Goal: Use online tool/utility: Utilize a website feature to perform a specific function

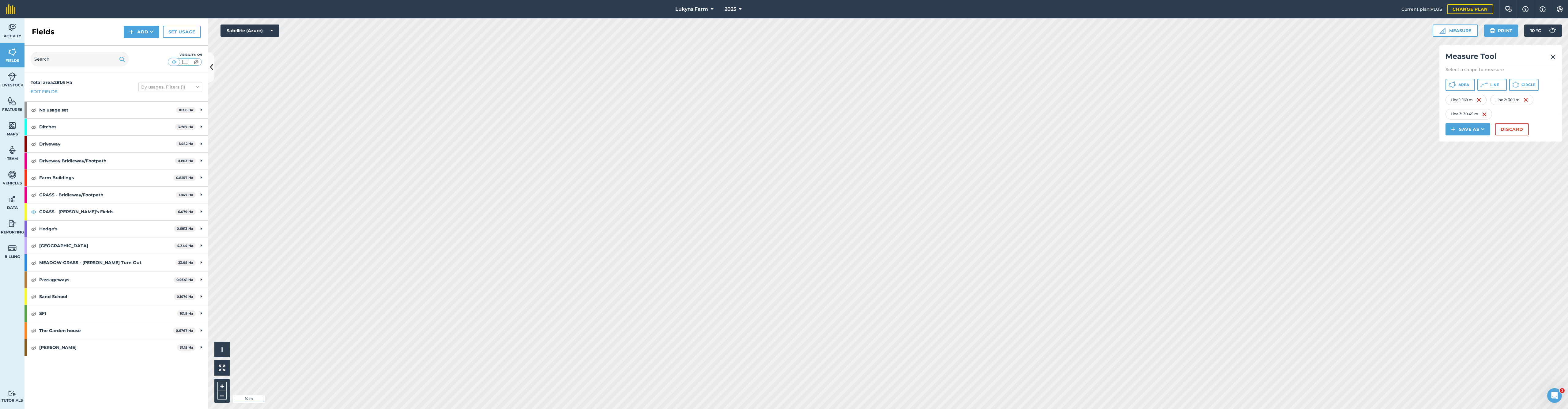
click at [1491, 86] on span "Line" at bounding box center [1494, 85] width 9 height 5
click at [1492, 85] on span "Line" at bounding box center [1494, 85] width 9 height 5
click at [1486, 85] on icon at bounding box center [1484, 85] width 7 height 7
click at [1488, 85] on icon at bounding box center [1484, 85] width 7 height 7
click at [1489, 85] on button "Line" at bounding box center [1492, 85] width 29 height 12
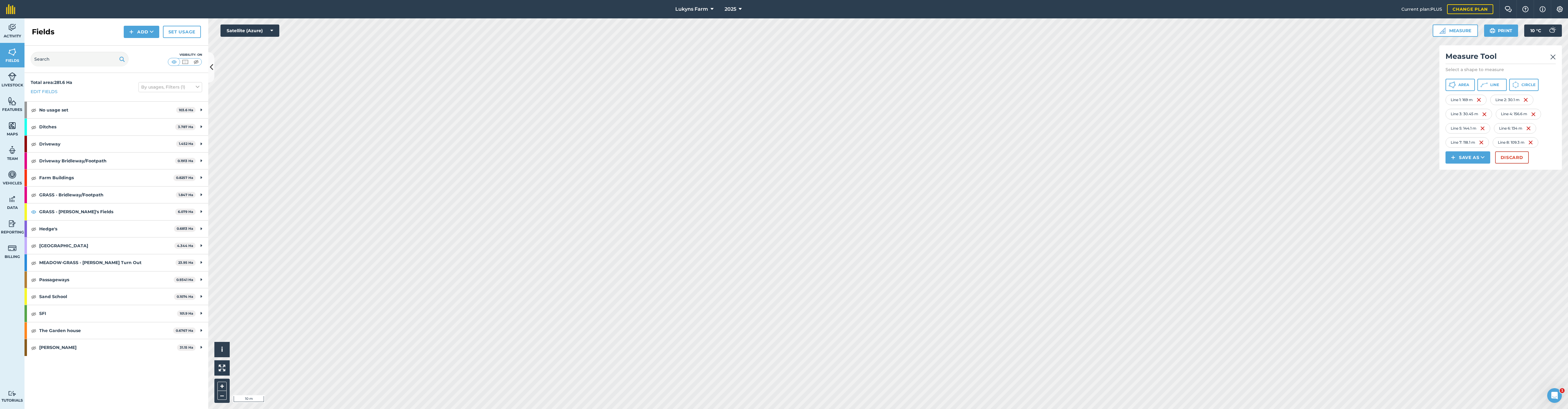
click at [1485, 85] on icon at bounding box center [1484, 85] width 7 height 7
click at [1493, 85] on span "Line" at bounding box center [1494, 85] width 9 height 5
click at [1495, 83] on span "Line" at bounding box center [1494, 85] width 9 height 5
click at [1490, 85] on button "Line" at bounding box center [1492, 85] width 29 height 12
click at [1533, 171] on img at bounding box center [1533, 171] width 5 height 7
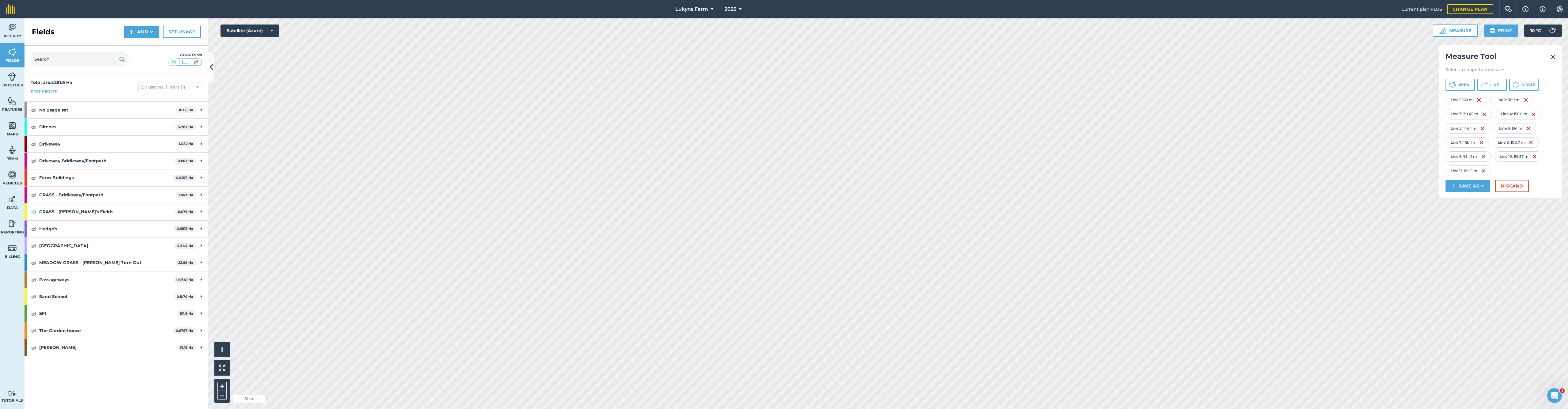
click at [1489, 86] on button "Line" at bounding box center [1492, 85] width 29 height 12
click at [1535, 172] on img at bounding box center [1534, 171] width 5 height 7
click at [1485, 171] on img at bounding box center [1483, 171] width 5 height 7
click at [1489, 84] on button "Line" at bounding box center [1492, 85] width 29 height 12
click at [1493, 83] on span "Line" at bounding box center [1494, 85] width 9 height 5
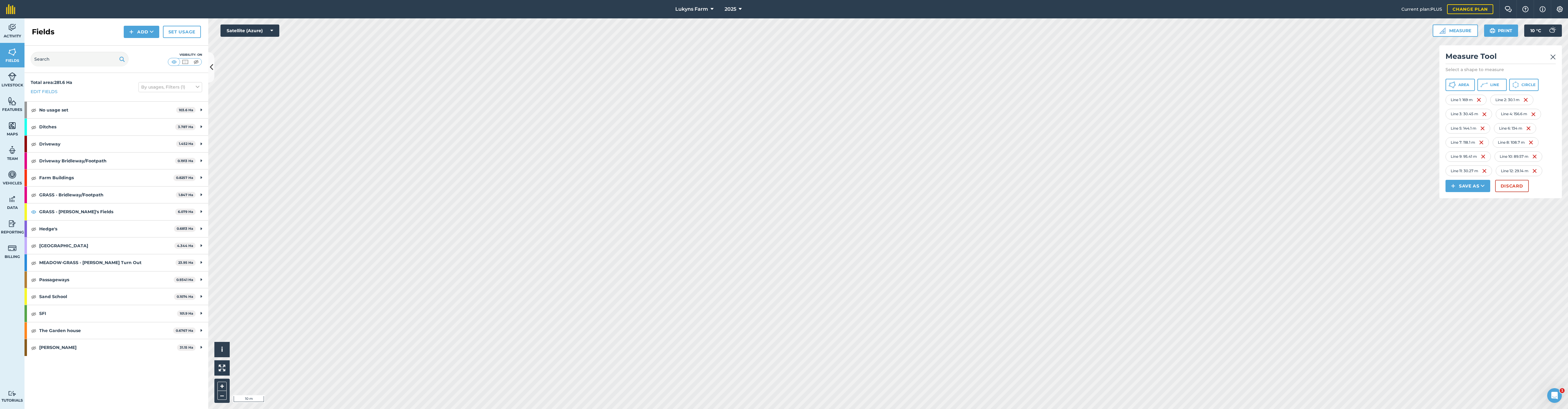
click at [1494, 82] on button "Line" at bounding box center [1492, 85] width 29 height 12
click at [1486, 85] on icon at bounding box center [1484, 85] width 7 height 7
click at [1484, 171] on img at bounding box center [1485, 171] width 5 height 7
click at [1486, 170] on img at bounding box center [1485, 171] width 5 height 7
click at [1485, 115] on img at bounding box center [1485, 114] width 5 height 7
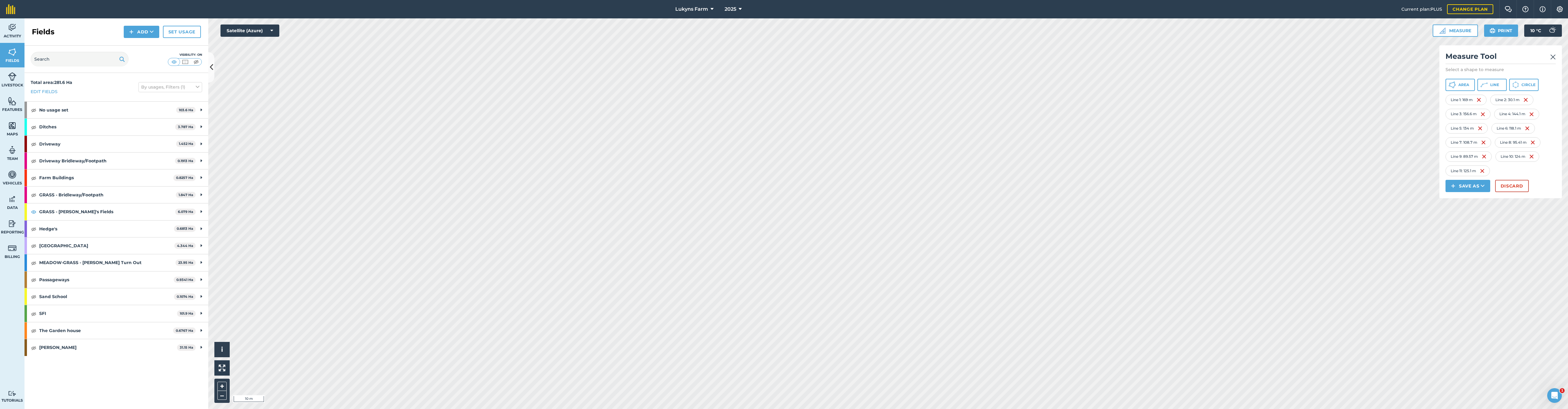
click at [1527, 100] on img at bounding box center [1526, 100] width 5 height 7
click at [1500, 83] on button "Line" at bounding box center [1492, 85] width 29 height 12
click at [1484, 170] on img at bounding box center [1484, 171] width 5 height 7
click at [1491, 87] on button "Line" at bounding box center [1492, 85] width 29 height 12
click at [1485, 170] on img at bounding box center [1484, 171] width 5 height 7
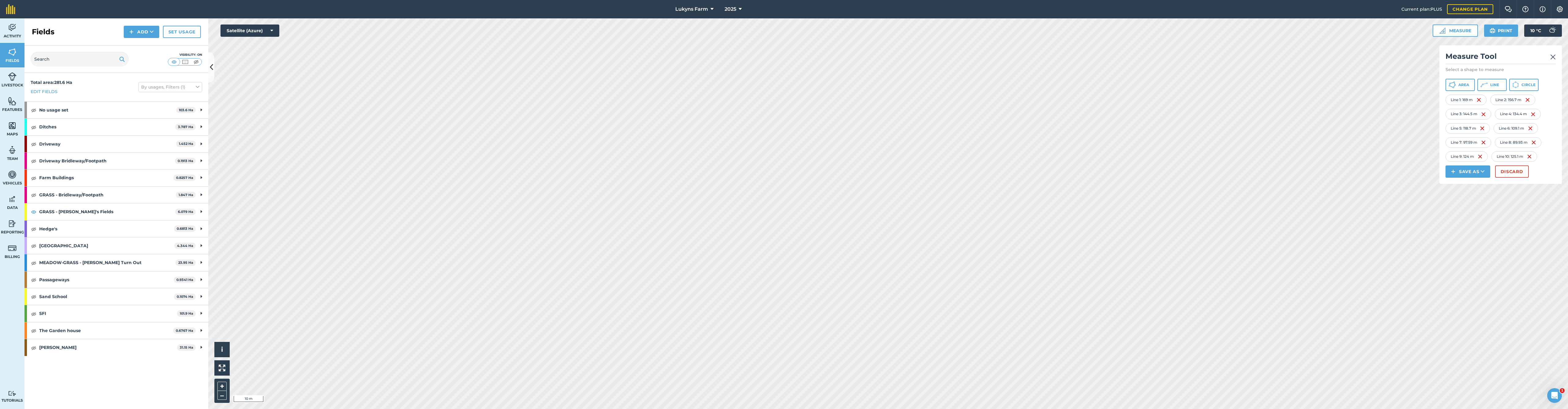
click at [1455, 33] on button "Measure" at bounding box center [1455, 30] width 45 height 12
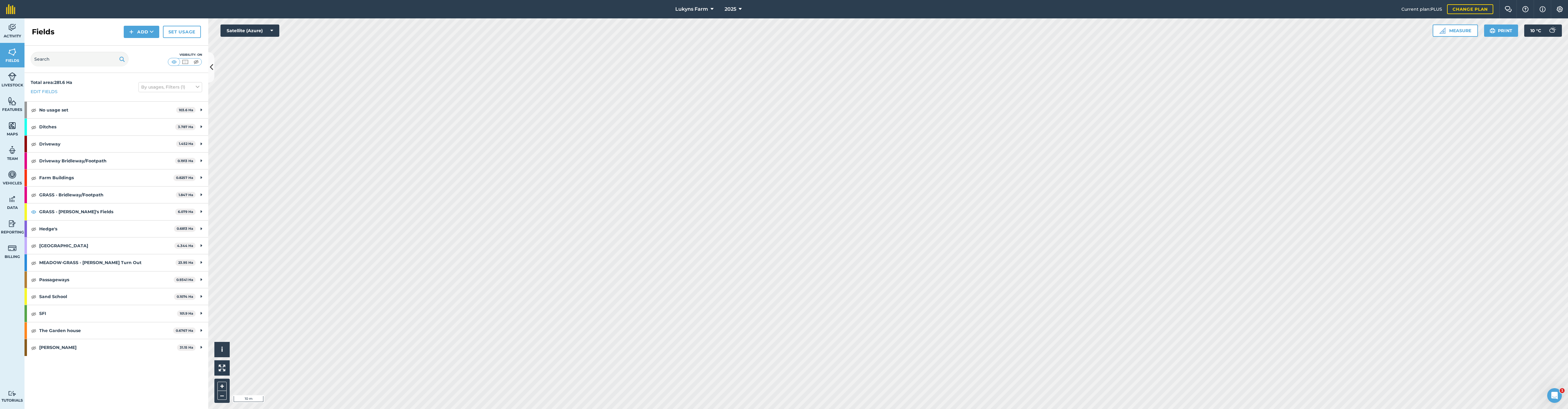
click at [1457, 32] on button "Measure" at bounding box center [1455, 30] width 45 height 12
click at [1493, 86] on span "Line" at bounding box center [1494, 85] width 9 height 5
click at [1489, 86] on button "Line" at bounding box center [1492, 85] width 29 height 12
click at [1495, 85] on span "Line" at bounding box center [1494, 85] width 9 height 5
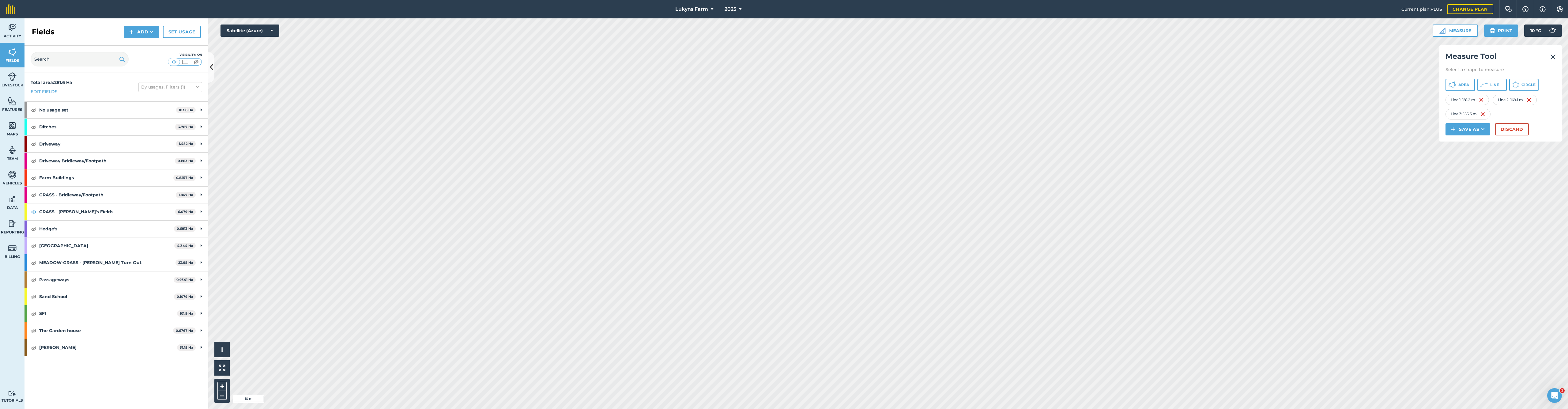
click at [1483, 114] on img at bounding box center [1483, 114] width 5 height 7
click at [1531, 100] on img at bounding box center [1530, 100] width 5 height 7
click at [1496, 85] on span "Line" at bounding box center [1494, 85] width 9 height 5
click at [1493, 85] on span "Line" at bounding box center [1494, 85] width 9 height 5
click at [1480, 86] on icon at bounding box center [1484, 85] width 7 height 7
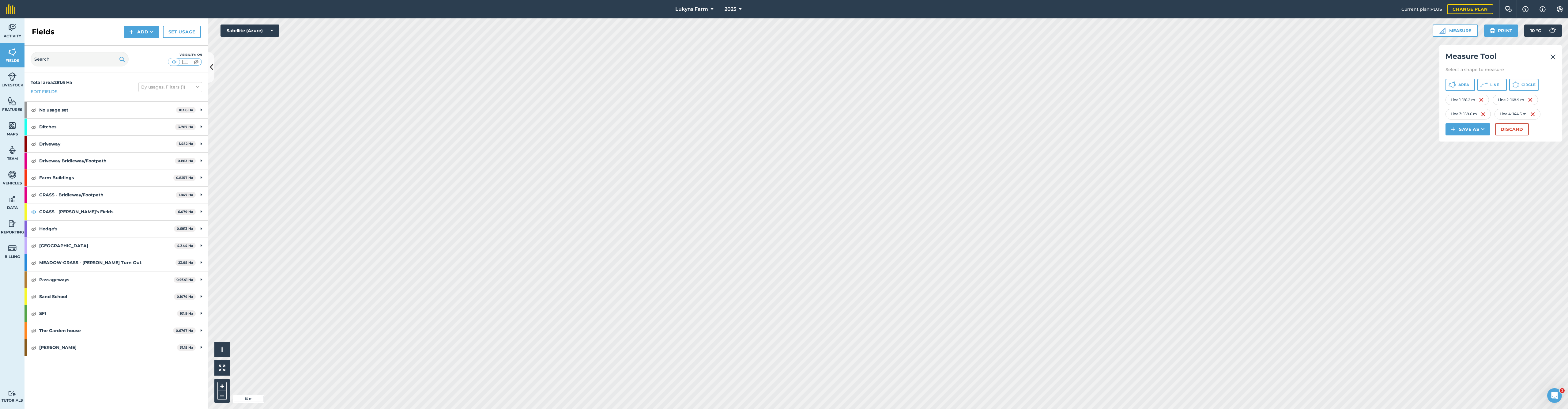
click at [1494, 83] on span "Line" at bounding box center [1494, 85] width 9 height 5
click at [1489, 85] on button "Line" at bounding box center [1492, 85] width 29 height 12
click at [1494, 85] on span "Line" at bounding box center [1494, 85] width 9 height 5
click at [1502, 85] on button "Line" at bounding box center [1492, 85] width 29 height 12
click at [1496, 83] on span "Line" at bounding box center [1494, 85] width 9 height 5
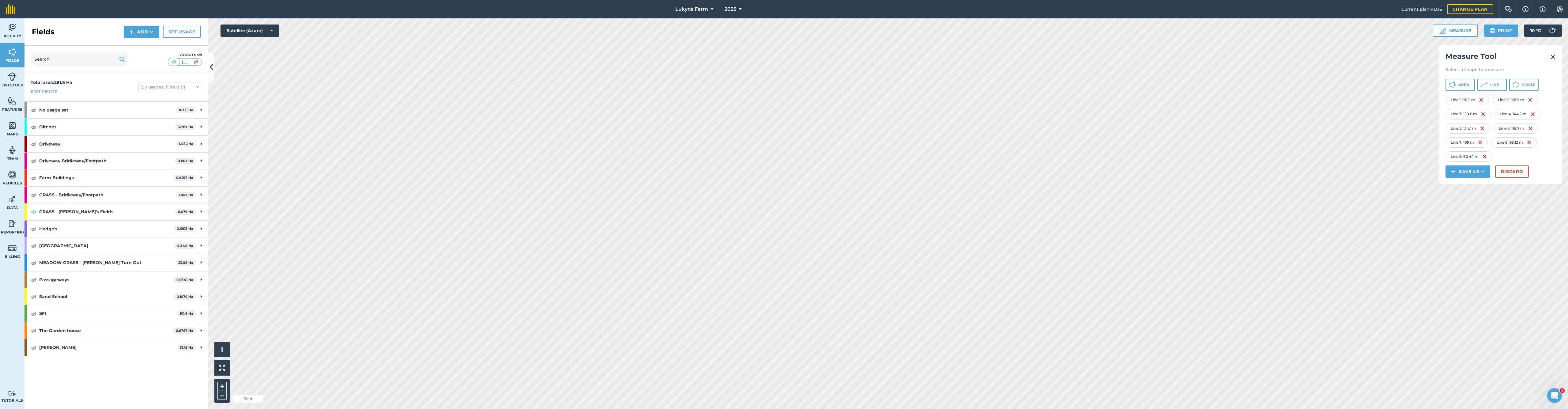
click at [1497, 85] on span "Line" at bounding box center [1494, 85] width 9 height 5
click at [1496, 82] on button "Line" at bounding box center [1492, 85] width 29 height 12
click at [1500, 84] on button "Line" at bounding box center [1492, 85] width 29 height 12
click at [1495, 86] on span "Line" at bounding box center [1494, 85] width 9 height 5
click at [1495, 83] on span "Line" at bounding box center [1494, 85] width 9 height 5
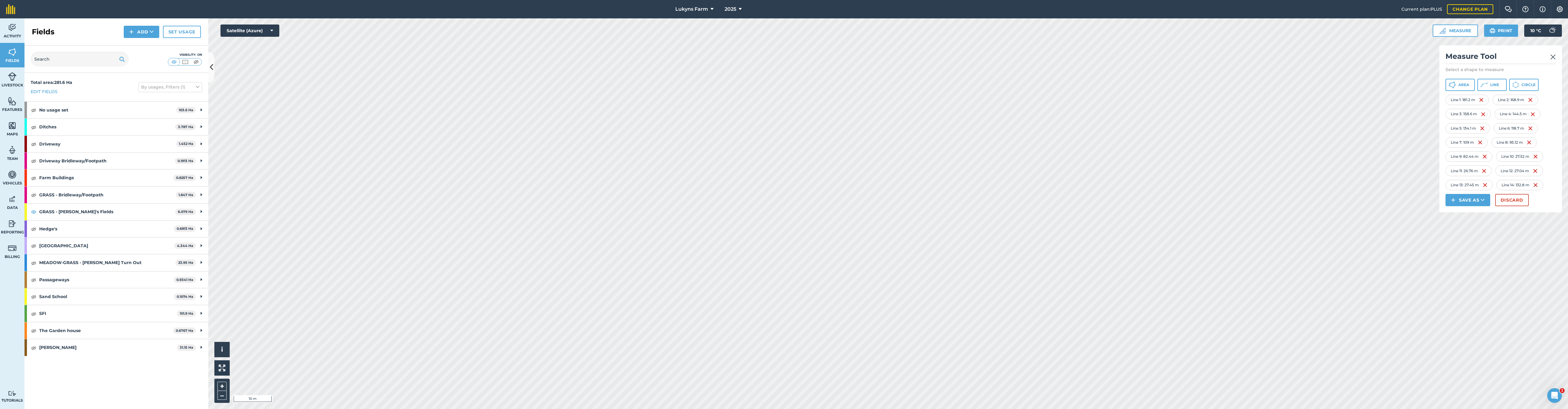
click at [1487, 83] on icon at bounding box center [1487, 83] width 1 height 1
click at [1537, 171] on img at bounding box center [1535, 171] width 5 height 7
click at [1537, 158] on img at bounding box center [1536, 156] width 5 height 7
click at [1484, 170] on img at bounding box center [1484, 171] width 5 height 7
click at [1538, 156] on img at bounding box center [1536, 156] width 5 height 7
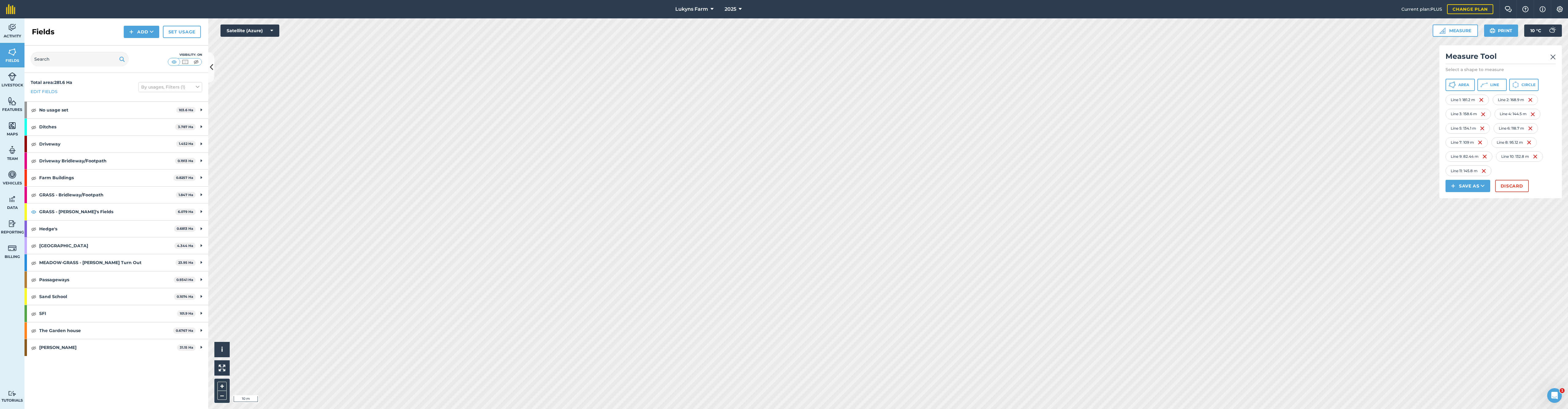
click at [1497, 82] on button "Line" at bounding box center [1492, 85] width 29 height 12
click at [1535, 170] on img at bounding box center [1535, 171] width 5 height 7
